Goal: Information Seeking & Learning: Learn about a topic

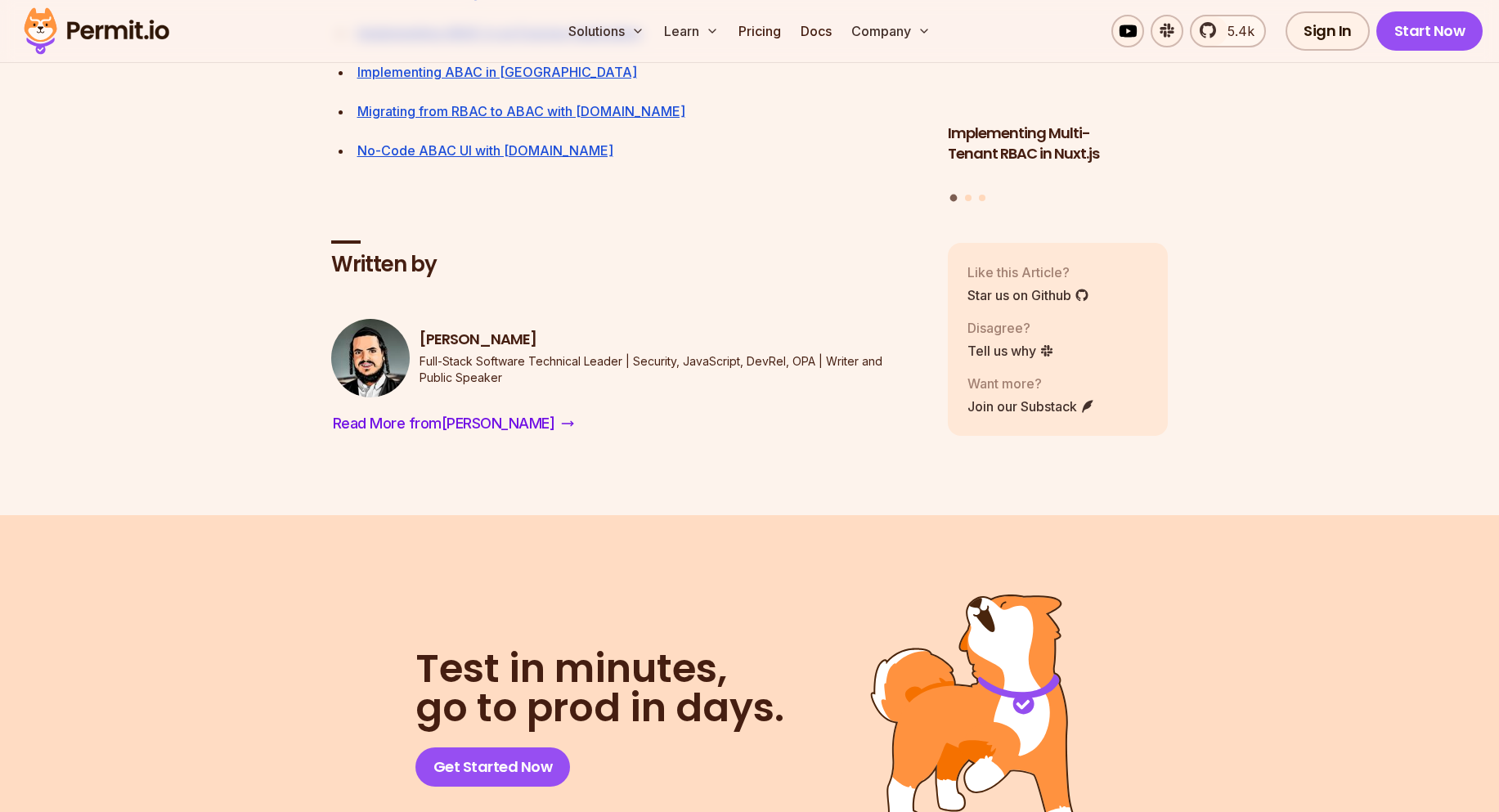
scroll to position [8585, 0]
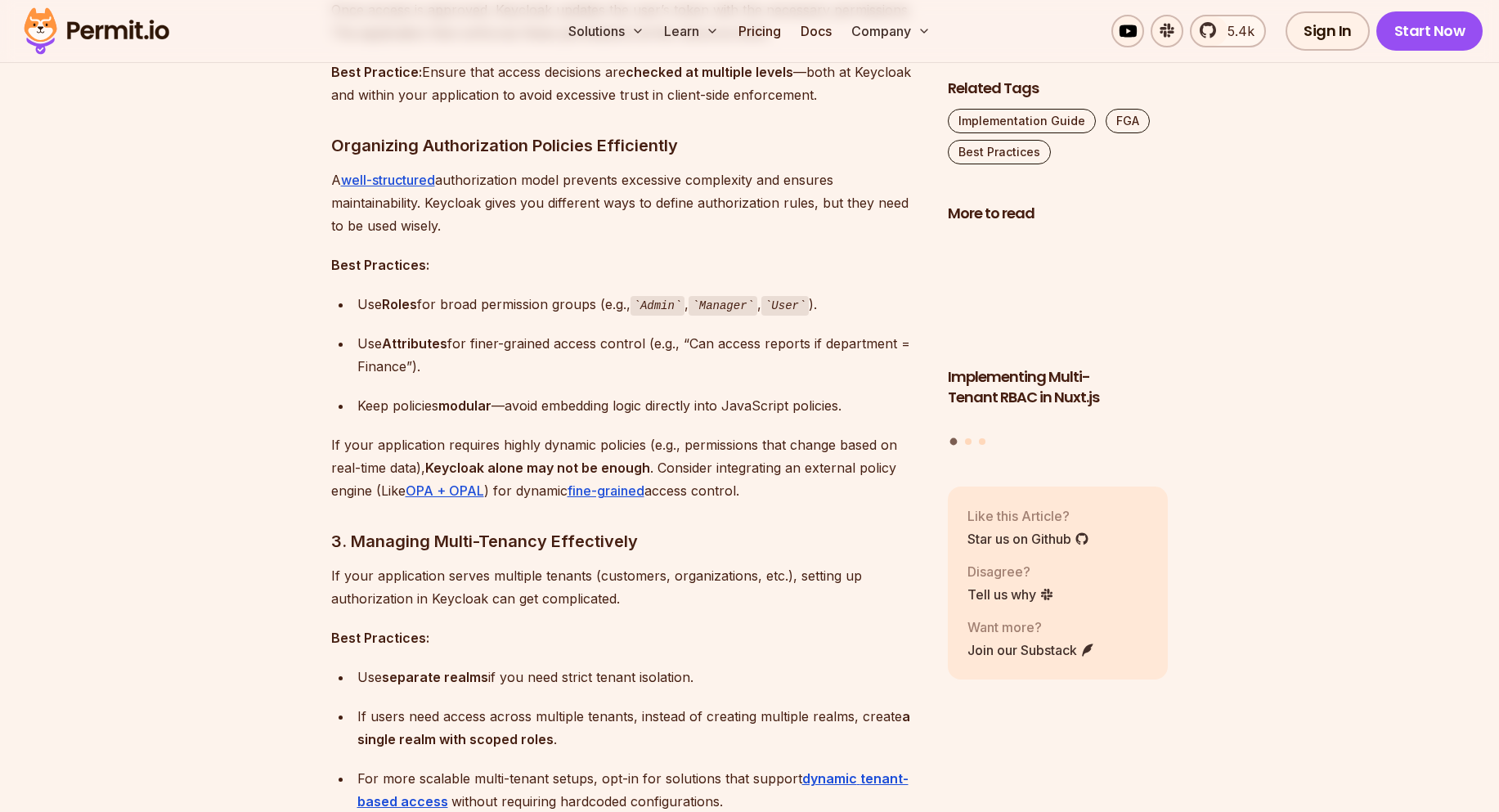
scroll to position [2044, 0]
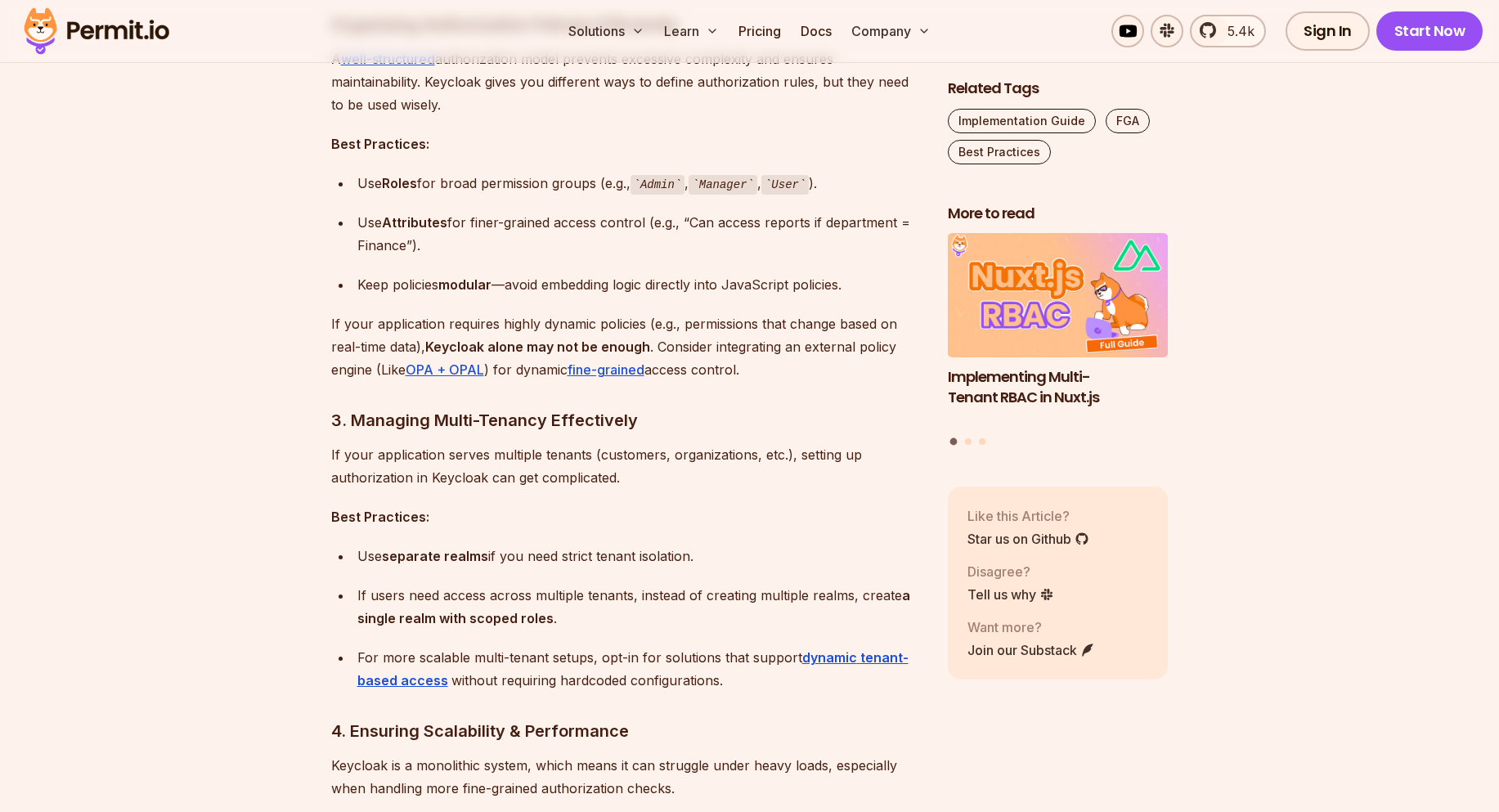
click at [799, 226] on div "Use Attributes for finer-grained access control (e.g., “Can access reports if d…" at bounding box center [639, 234] width 565 height 46
click at [380, 242] on div "Use Attributes for finer-grained access control (e.g., “Can access reports if d…" at bounding box center [639, 234] width 565 height 46
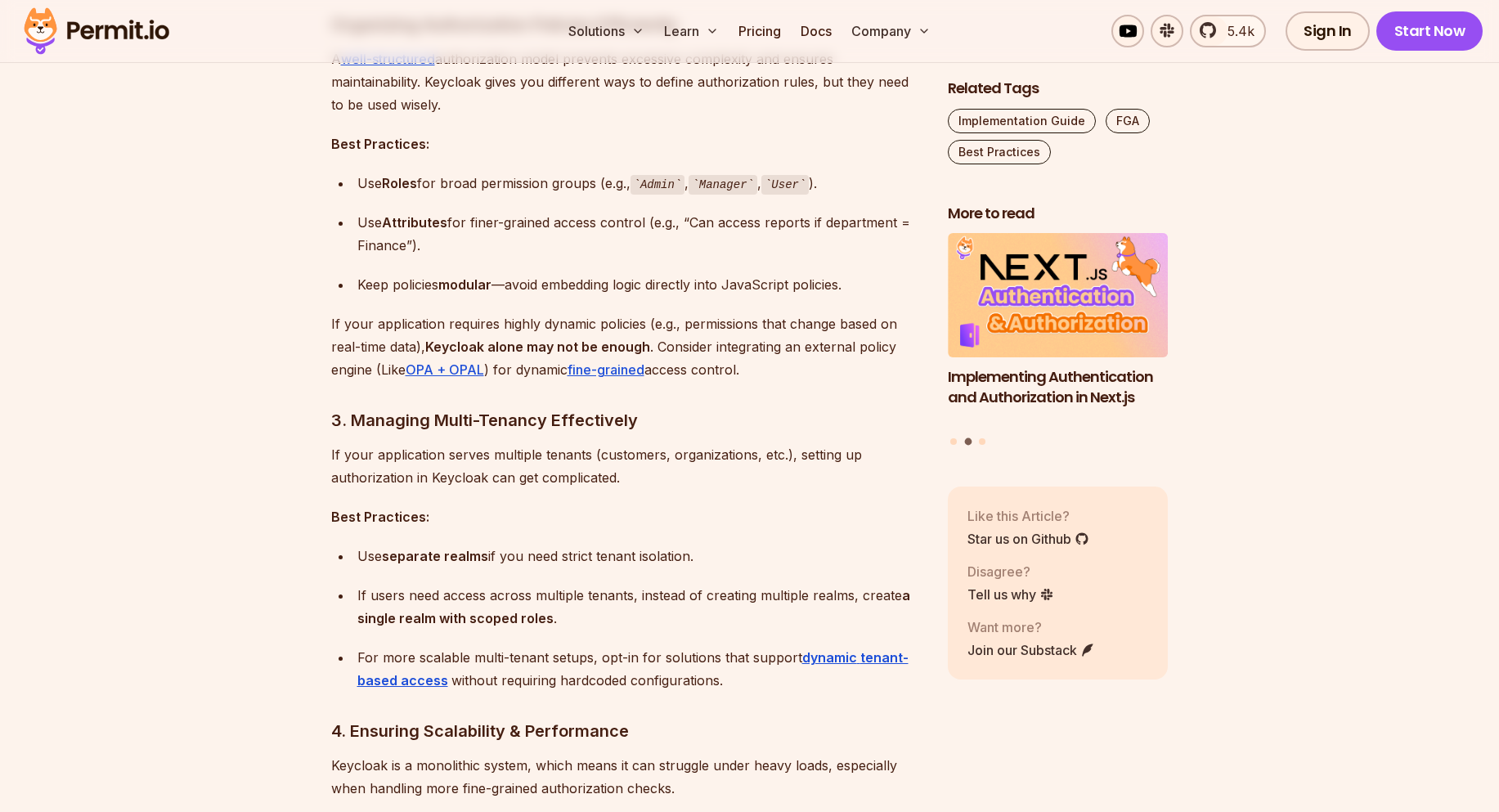
click at [533, 228] on div "Use Attributes for finer-grained access control (e.g., “Can access reports if d…" at bounding box center [639, 234] width 565 height 46
click at [417, 224] on strong "Attributes" at bounding box center [415, 223] width 66 height 16
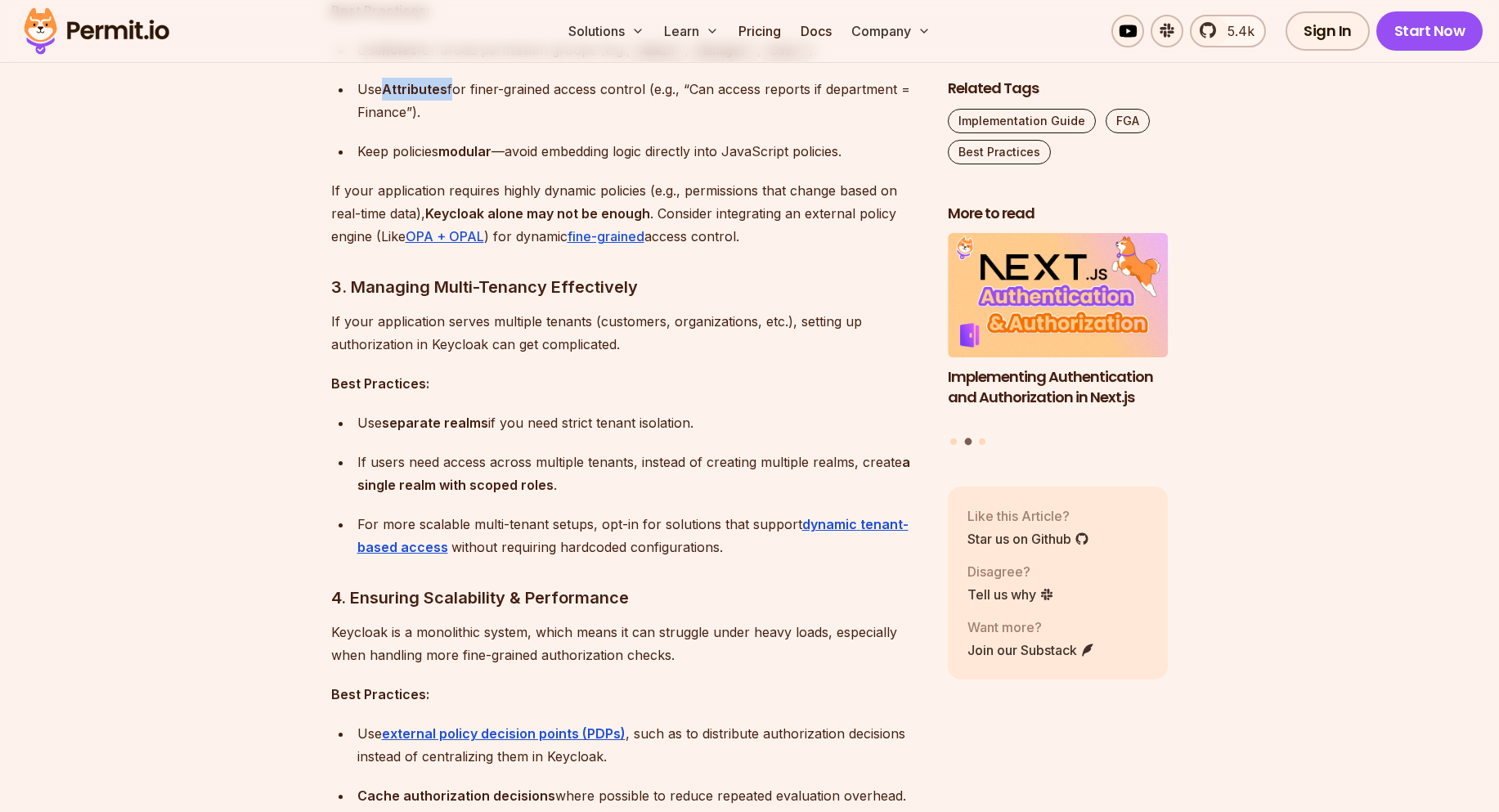
scroll to position [2207, 0]
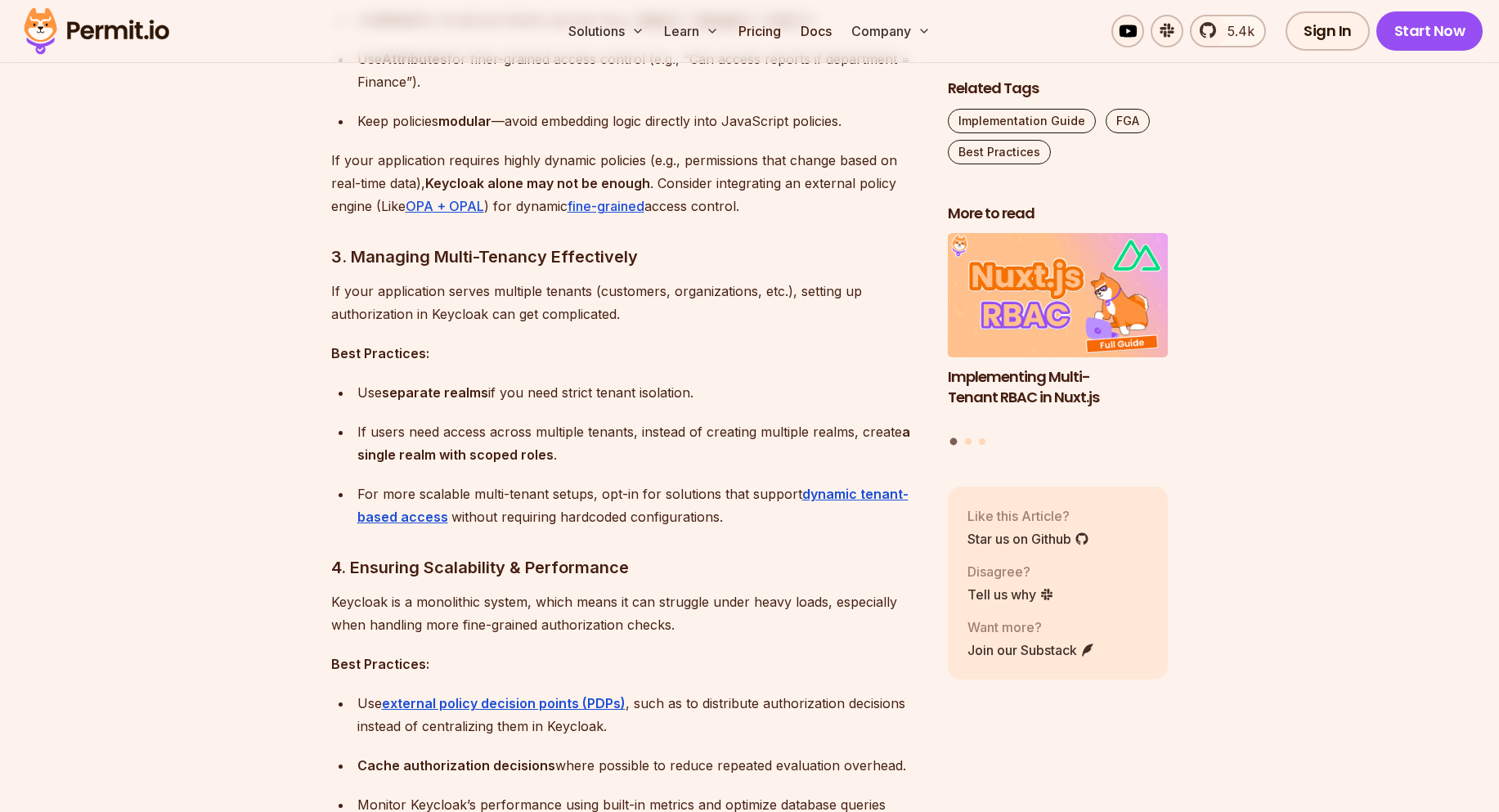
click at [505, 188] on strong "Keycloak alone may not be enough" at bounding box center [538, 183] width 225 height 16
click at [705, 183] on p "If your application requires highly dynamic policies (e.g., permissions that ch…" at bounding box center [626, 183] width 590 height 69
click at [789, 182] on p "If your application requires highly dynamic policies (e.g., permissions that ch…" at bounding box center [626, 183] width 590 height 69
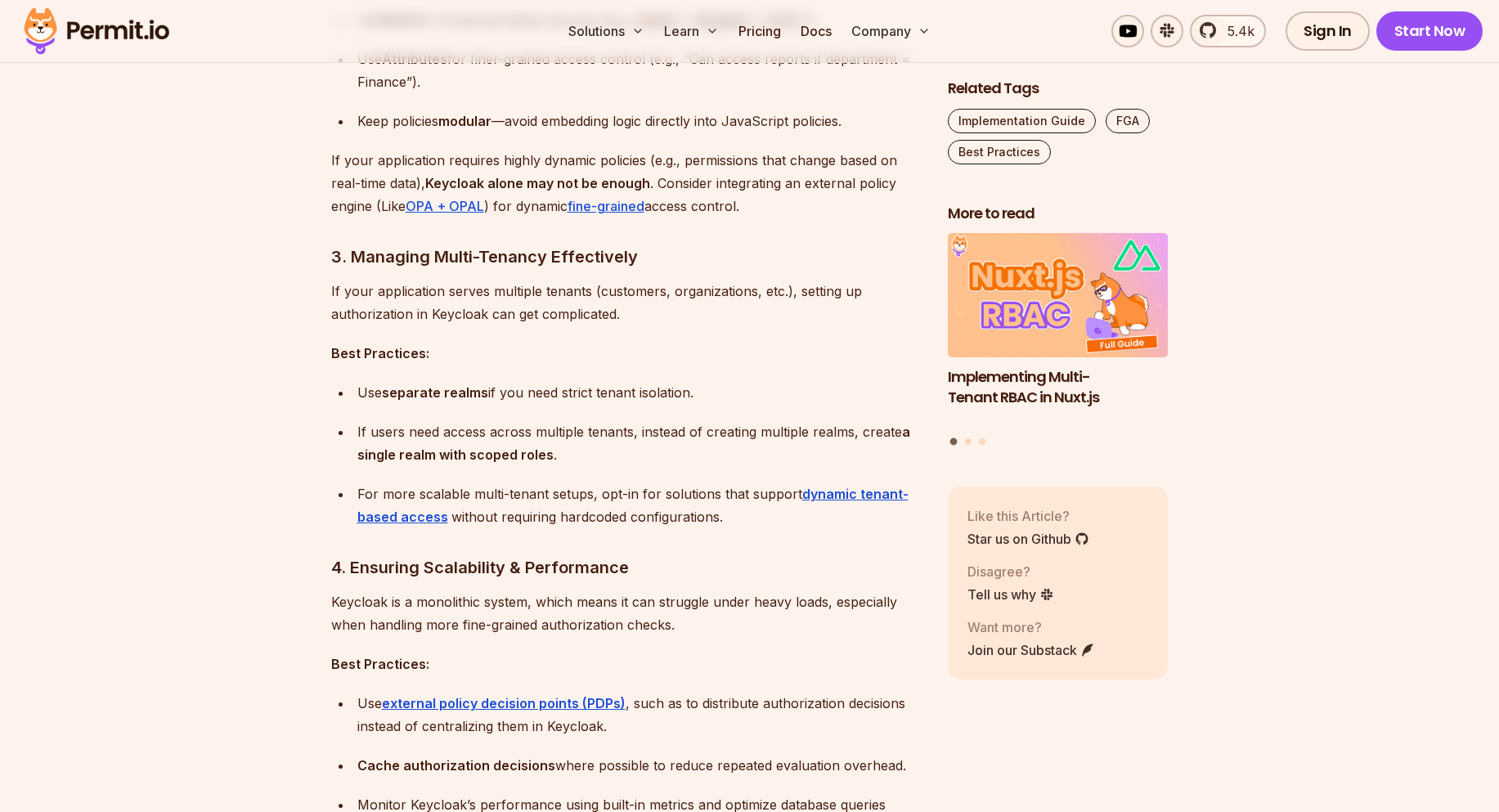
click at [883, 180] on p "If your application requires highly dynamic policies (e.g., permissions that ch…" at bounding box center [626, 183] width 590 height 69
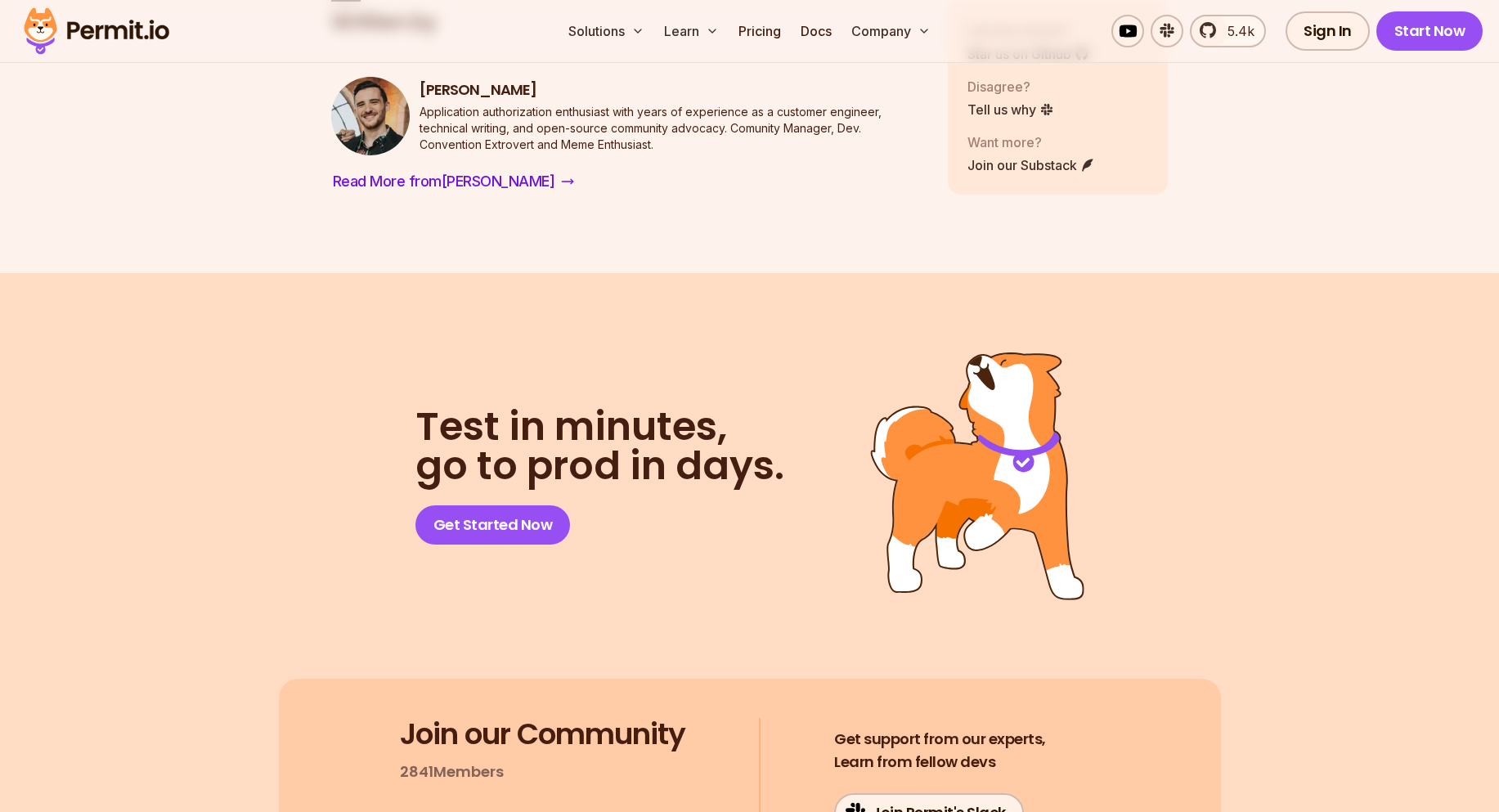
scroll to position [6214, 0]
